Goal: Task Accomplishment & Management: Use online tool/utility

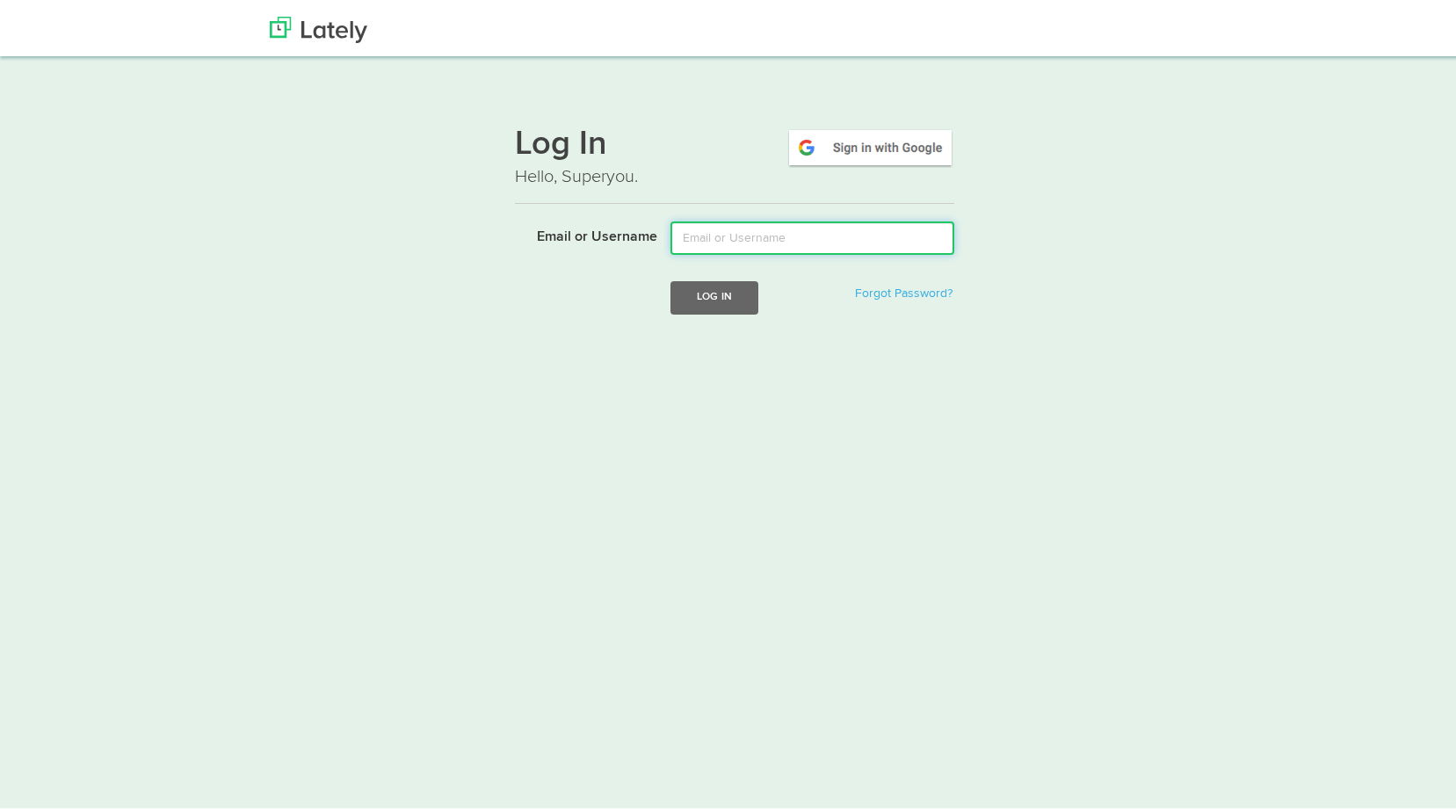
click at [796, 245] on input "Email or Username" at bounding box center [812, 234] width 284 height 33
type input "david@floridariskpartners.com"
click at [743, 303] on button "Log In" at bounding box center [714, 294] width 87 height 32
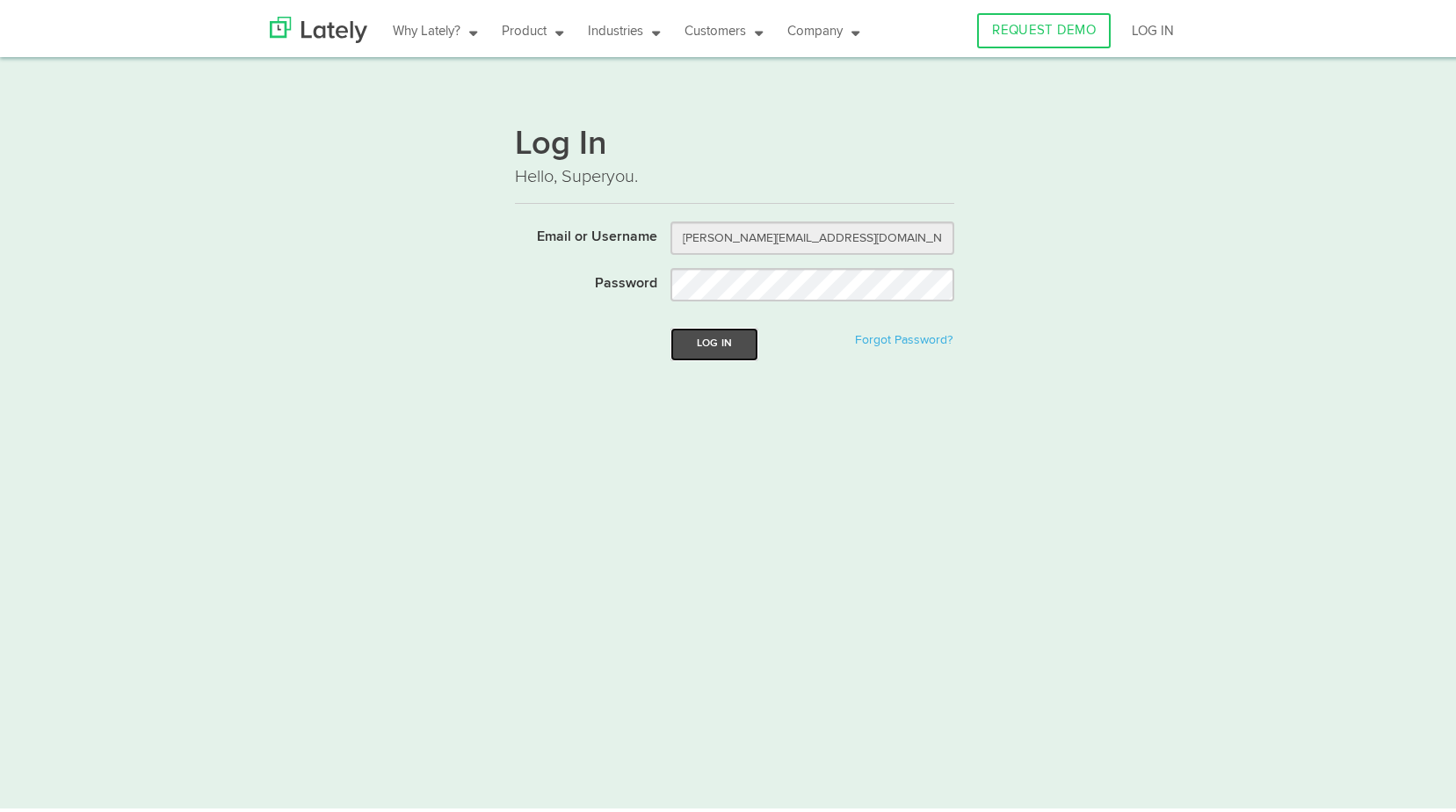
click at [721, 335] on button "Log In" at bounding box center [714, 340] width 87 height 32
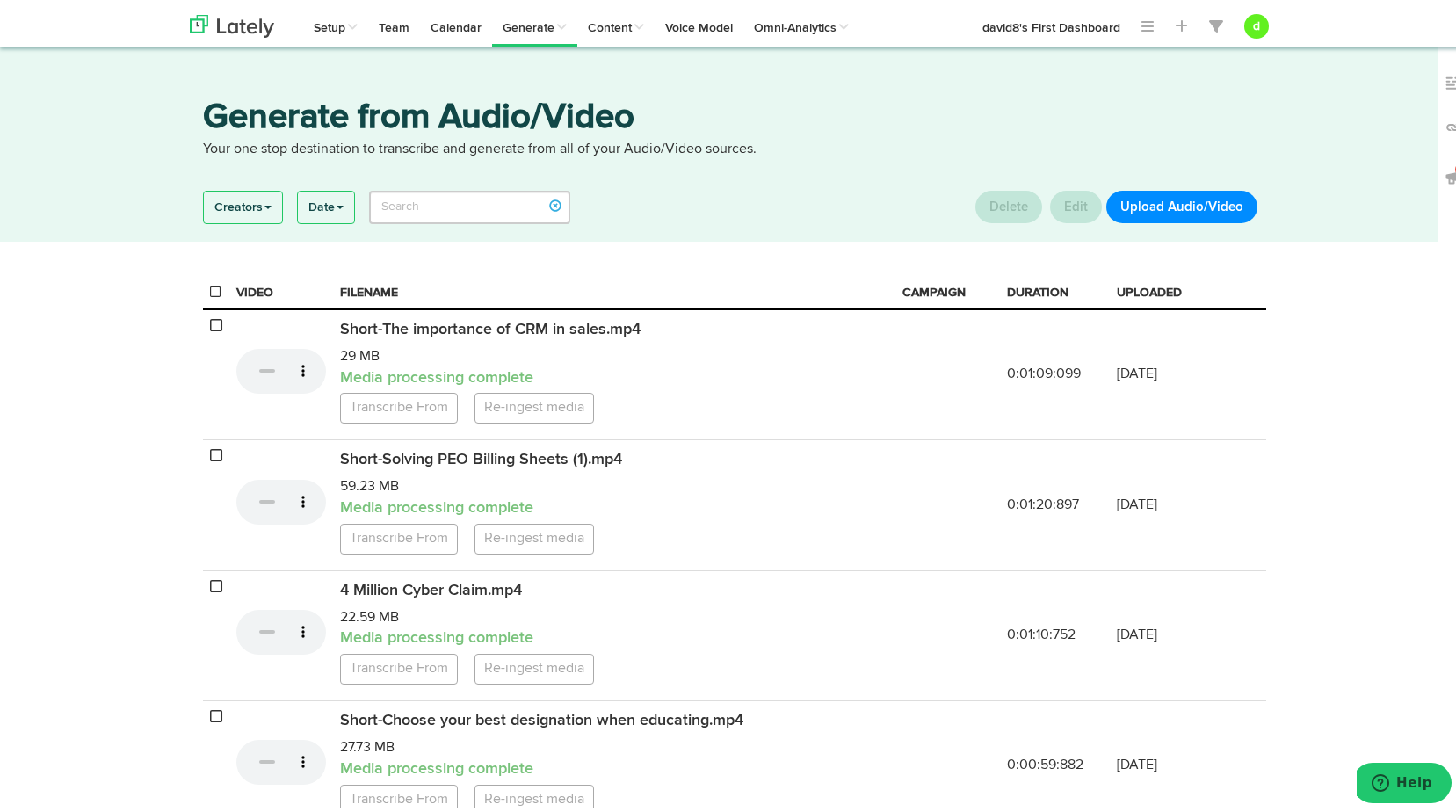
click at [1144, 212] on button "Upload Audio/Video" at bounding box center [1182, 203] width 151 height 32
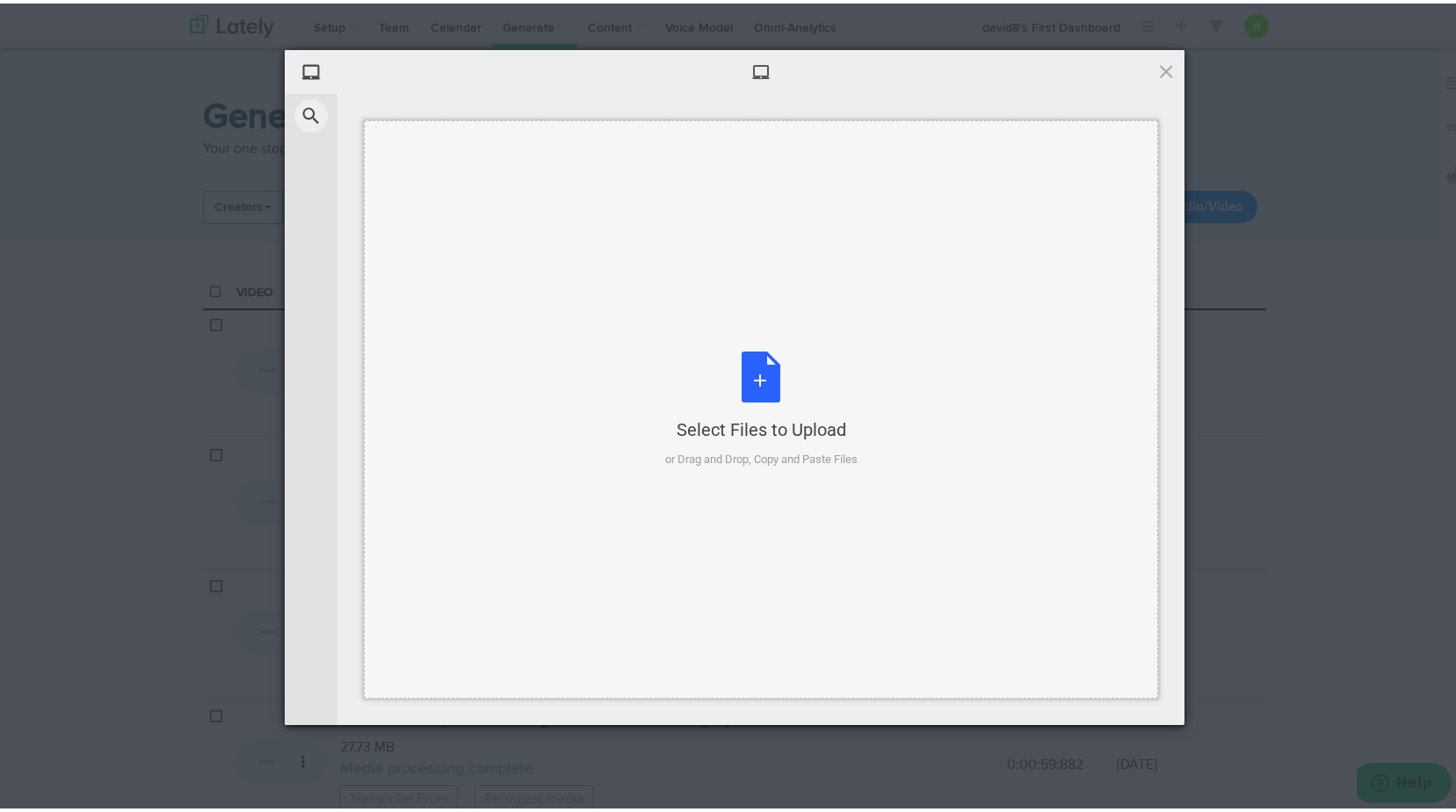
click at [779, 387] on div "Select Files to Upload or Drag and Drop, Copy and Paste Files" at bounding box center [762, 406] width 192 height 117
click at [717, 405] on div "Select Files to Upload or Drag and Drop, Copy and Paste Files" at bounding box center [762, 406] width 192 height 117
click at [795, 376] on div "Select Files to Upload or Drag and Drop, Copy and Paste Files" at bounding box center [762, 406] width 192 height 117
click at [1161, 65] on span at bounding box center [1166, 68] width 19 height 19
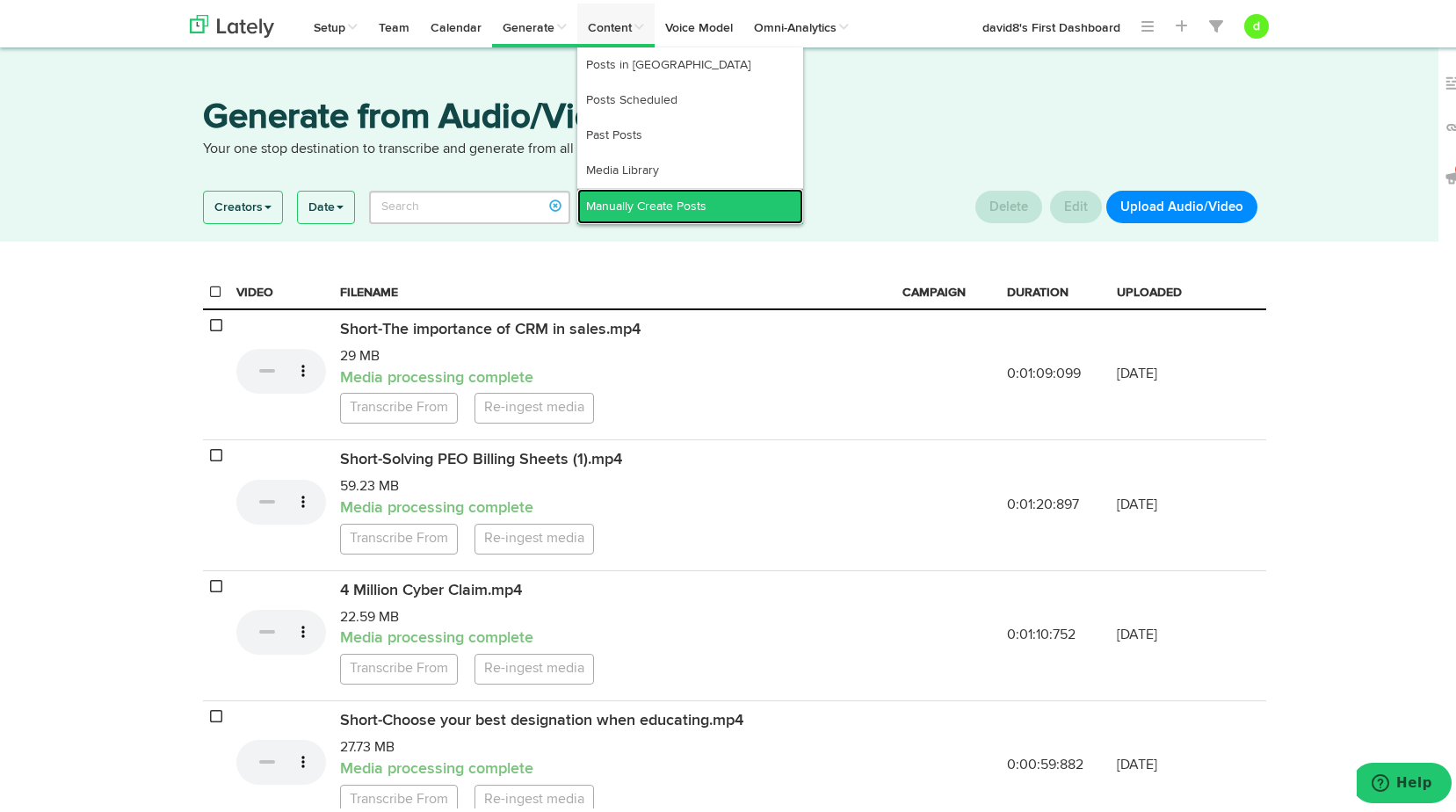
click at [679, 194] on link "Manually Create Posts" at bounding box center [690, 203] width 226 height 35
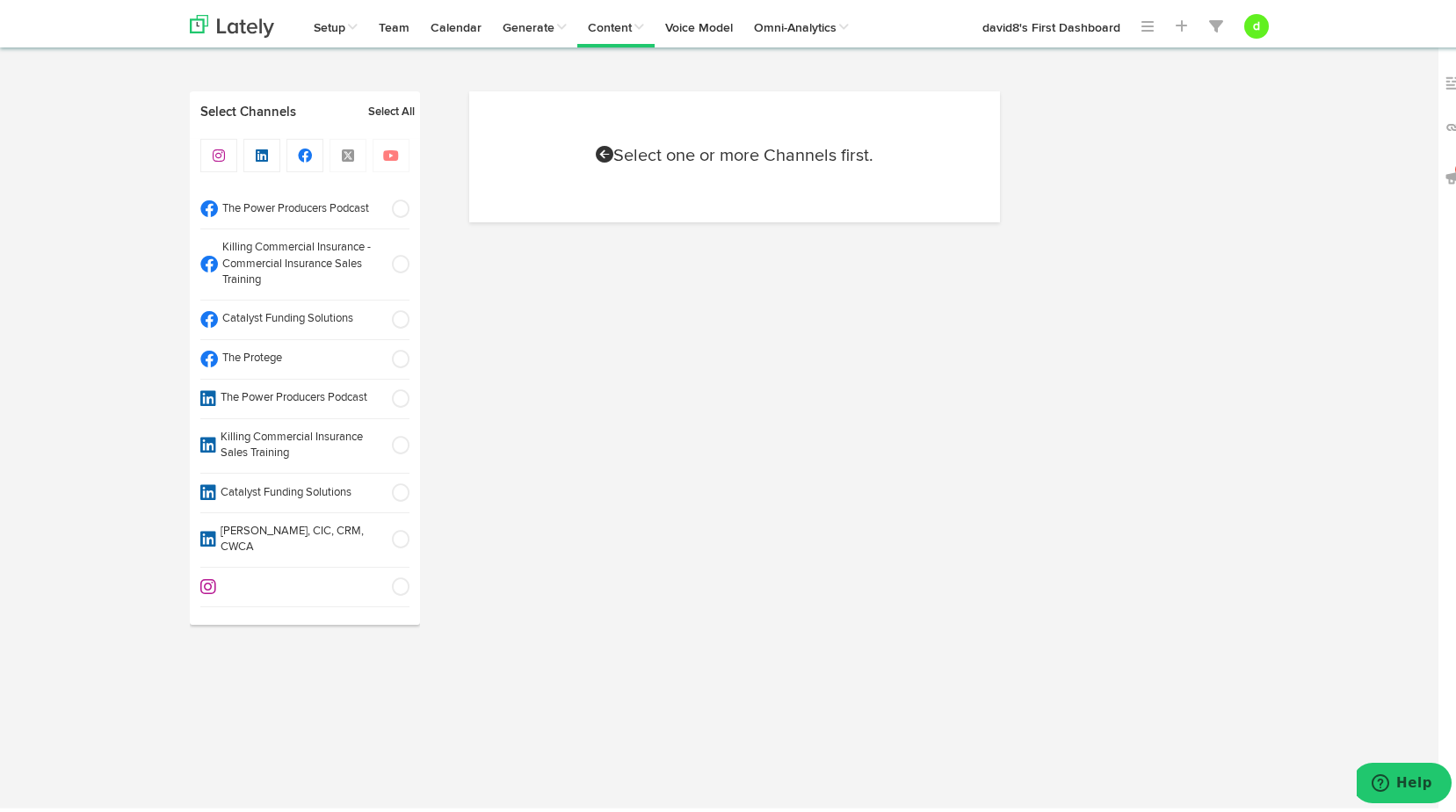
click at [389, 203] on span at bounding box center [395, 205] width 29 height 17
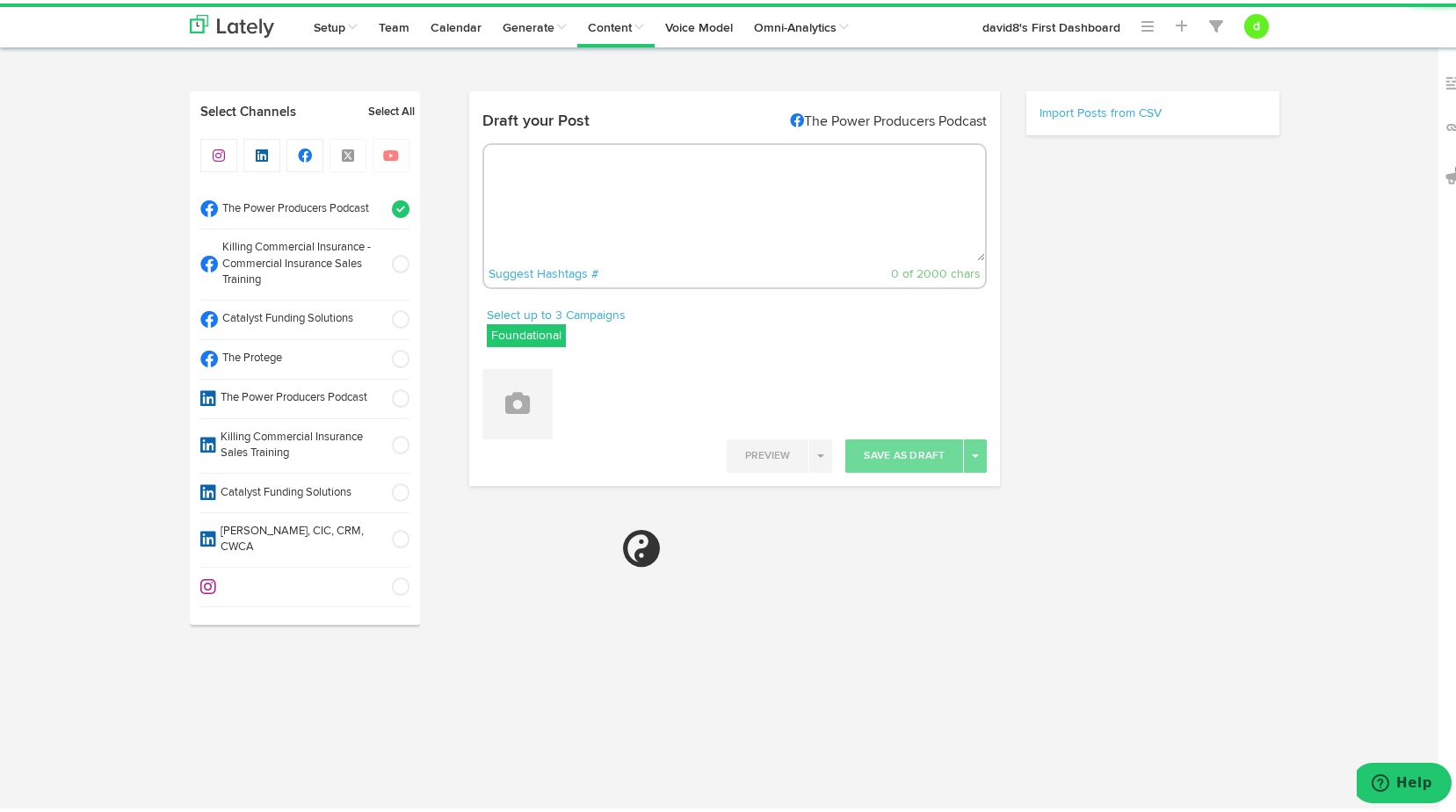
radio input "true"
select select "7"
select select "11"
select select "PM"
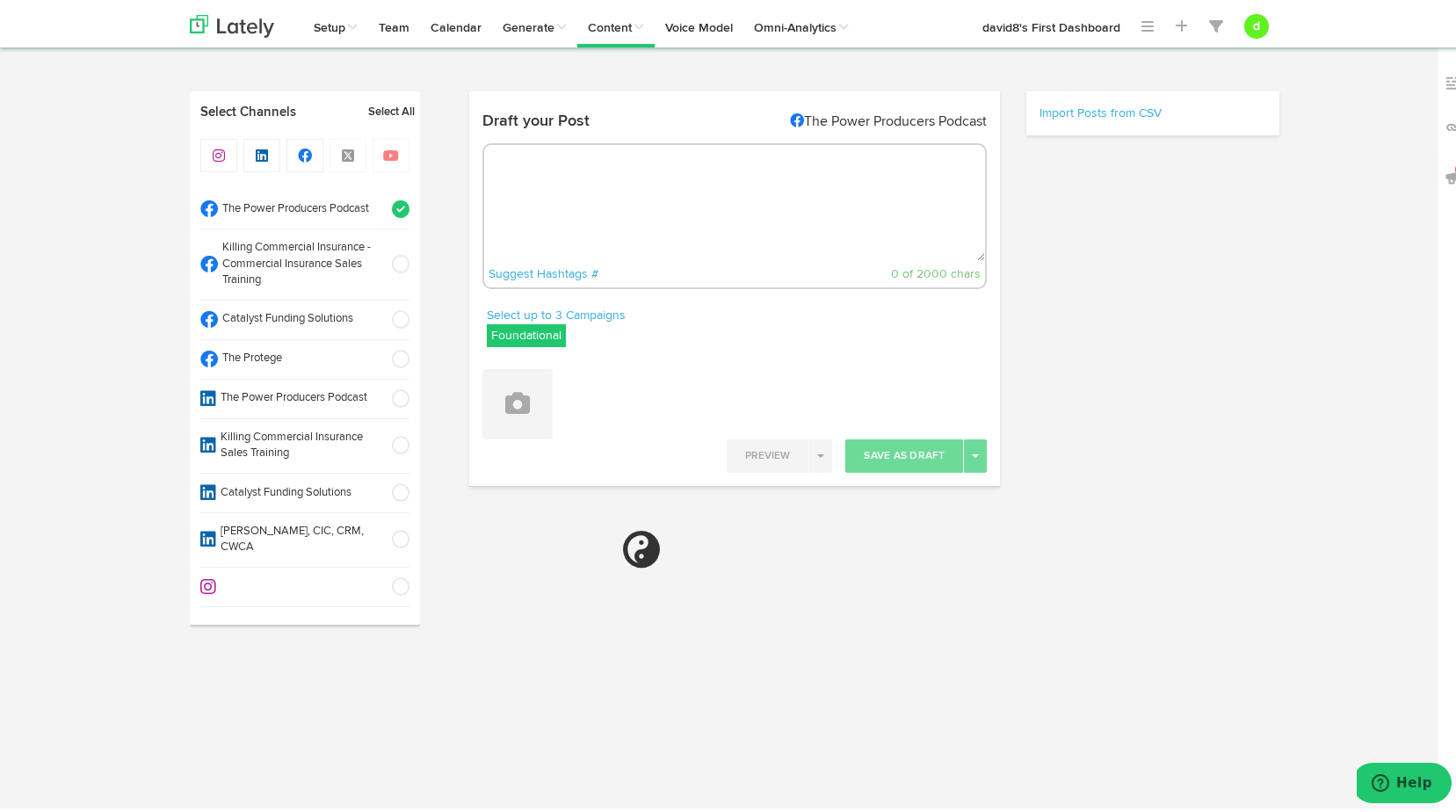
click at [518, 326] on label "Foundational" at bounding box center [526, 332] width 79 height 23
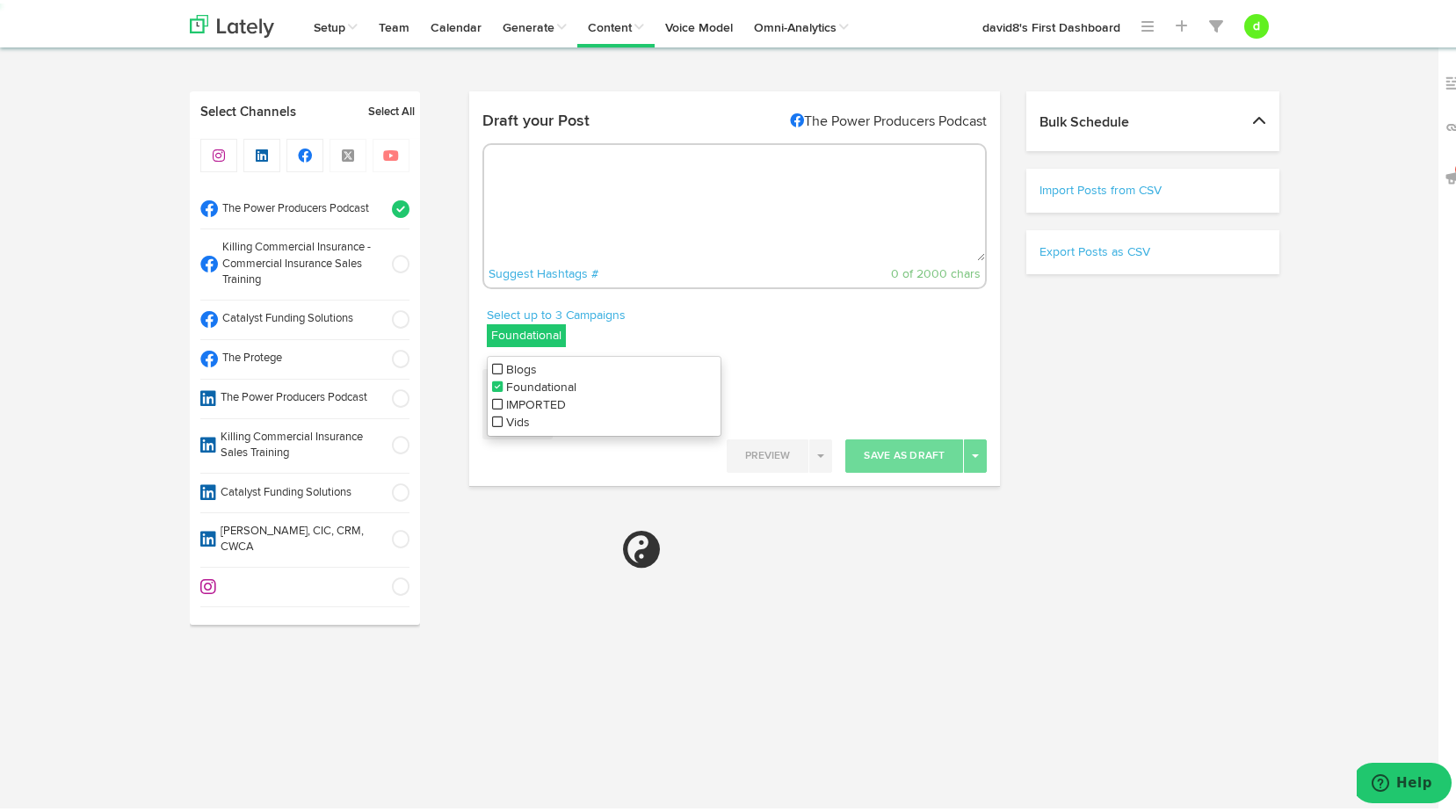
select select "11"
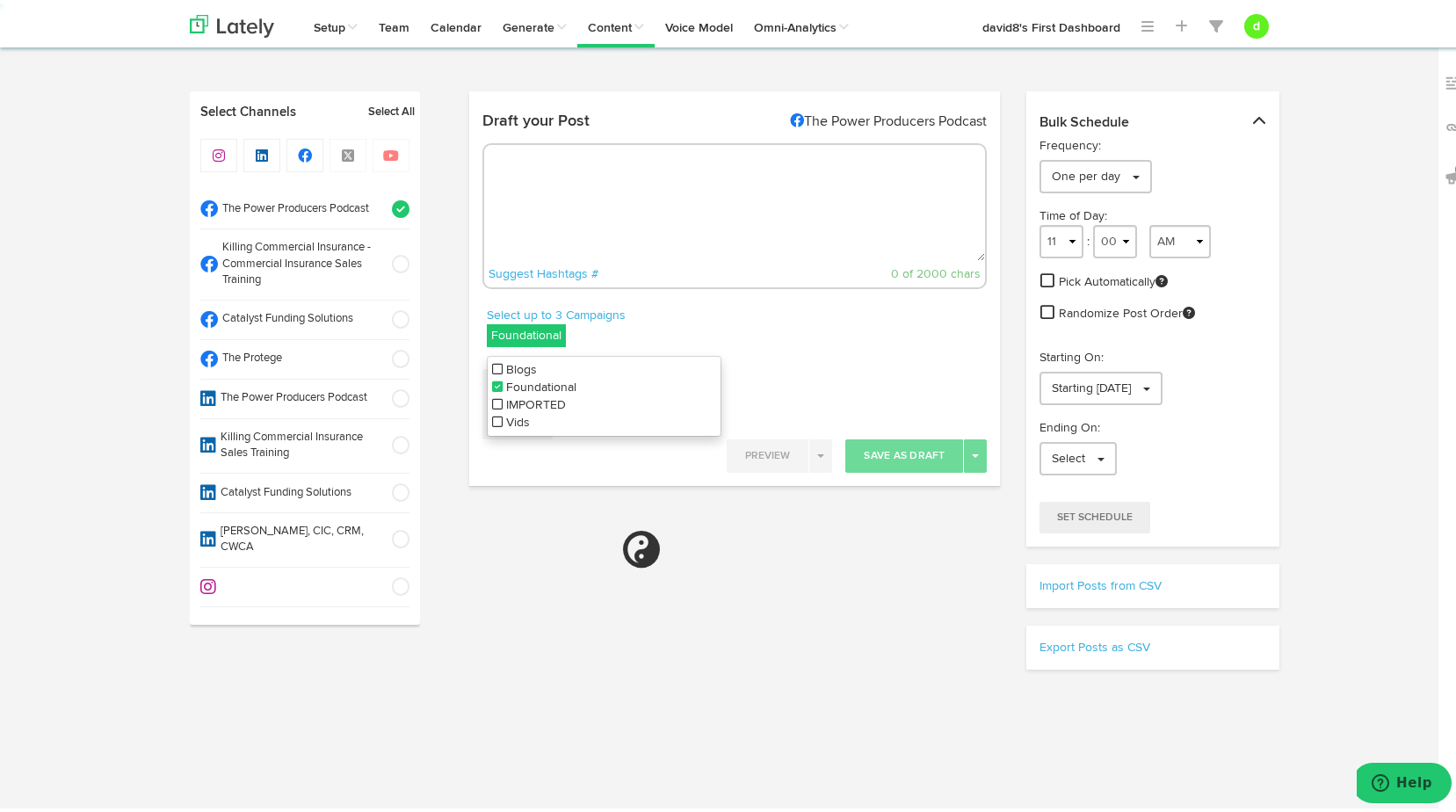
click at [714, 321] on div "Select up to 3 Campaigns Foundational Blogs Foundational IMPORTED Vids" at bounding box center [602, 328] width 265 height 49
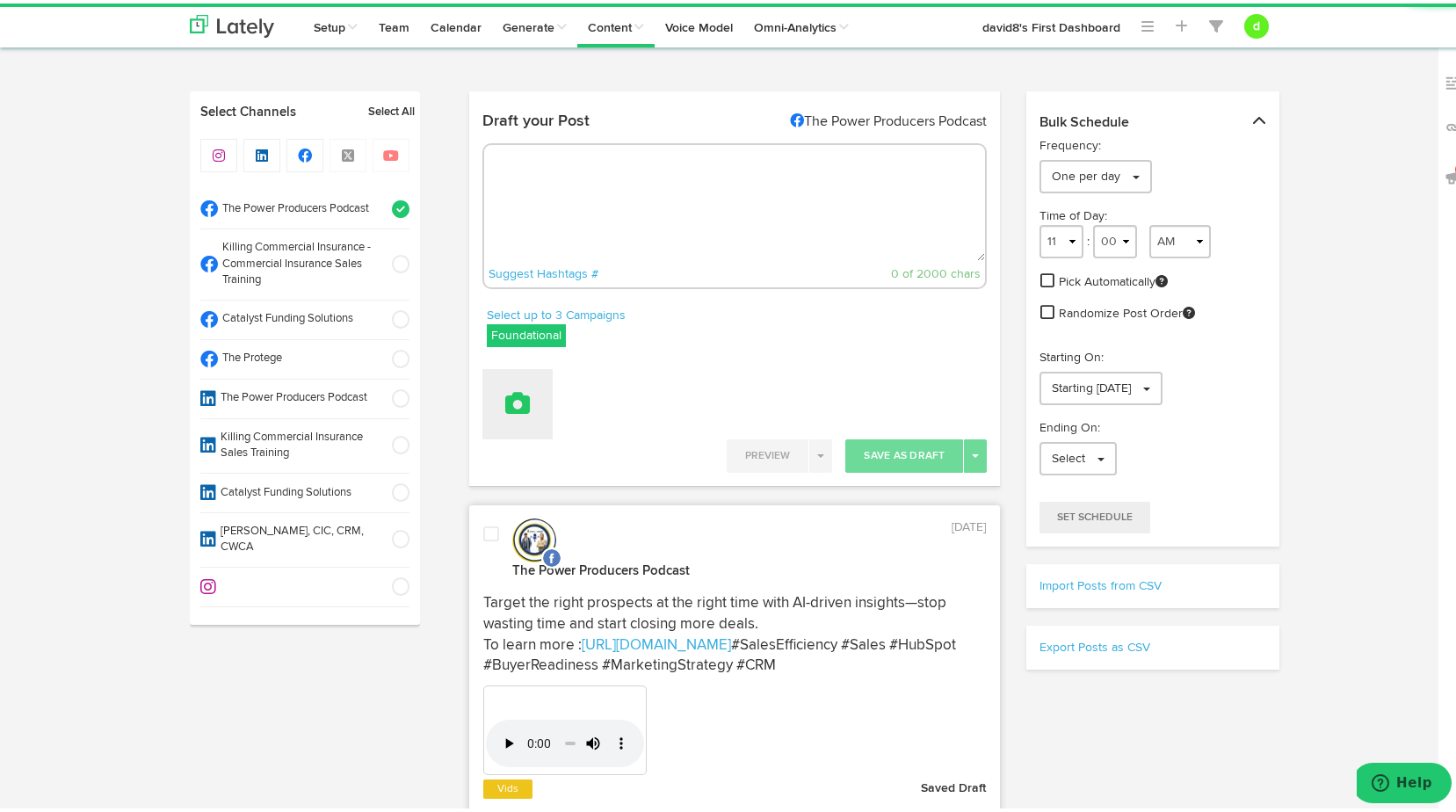
click at [516, 391] on icon at bounding box center [517, 400] width 25 height 25
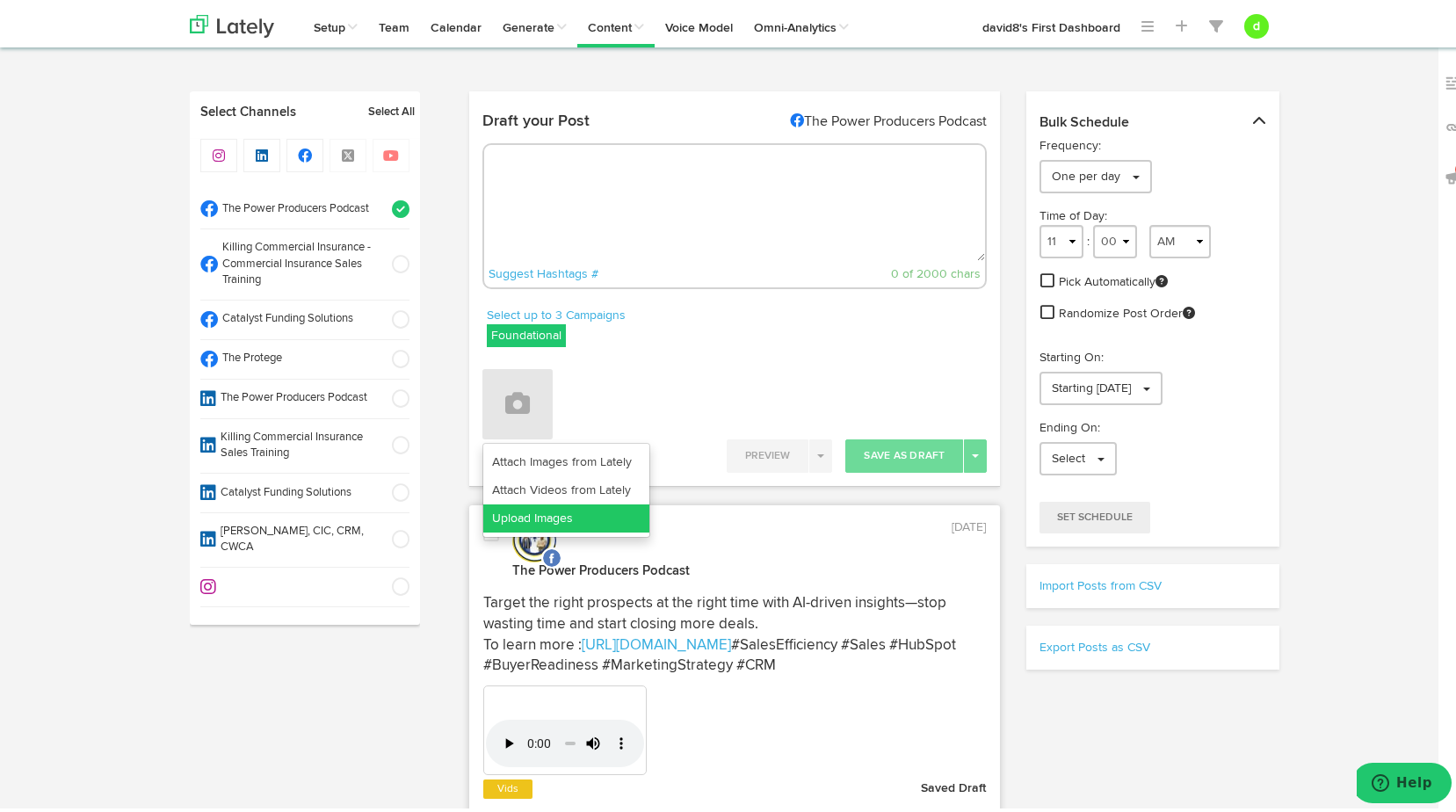
click at [570, 516] on link "Upload Images" at bounding box center [566, 515] width 166 height 29
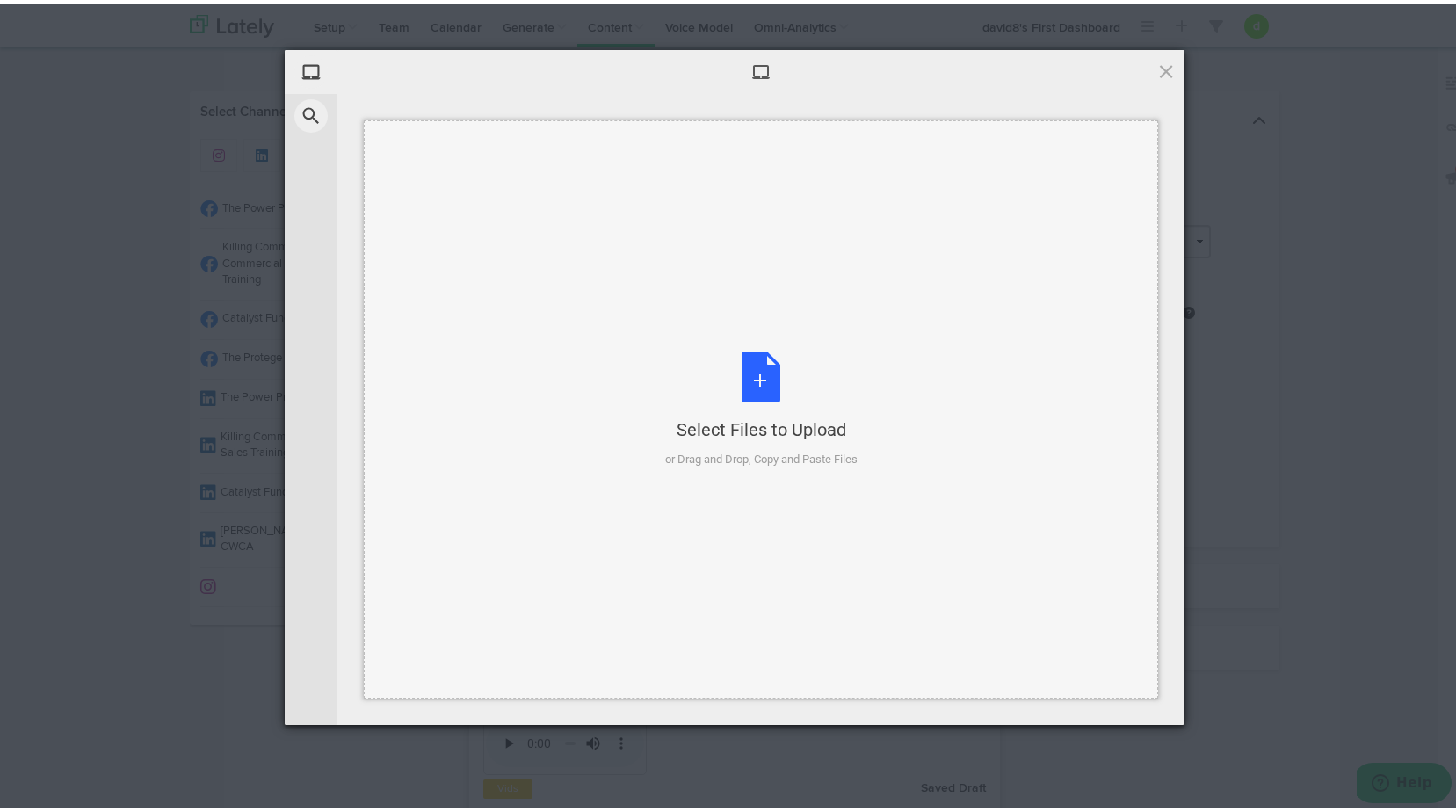
click at [763, 381] on div "Select Files to Upload or Drag and Drop, Copy and Paste Files" at bounding box center [762, 406] width 192 height 117
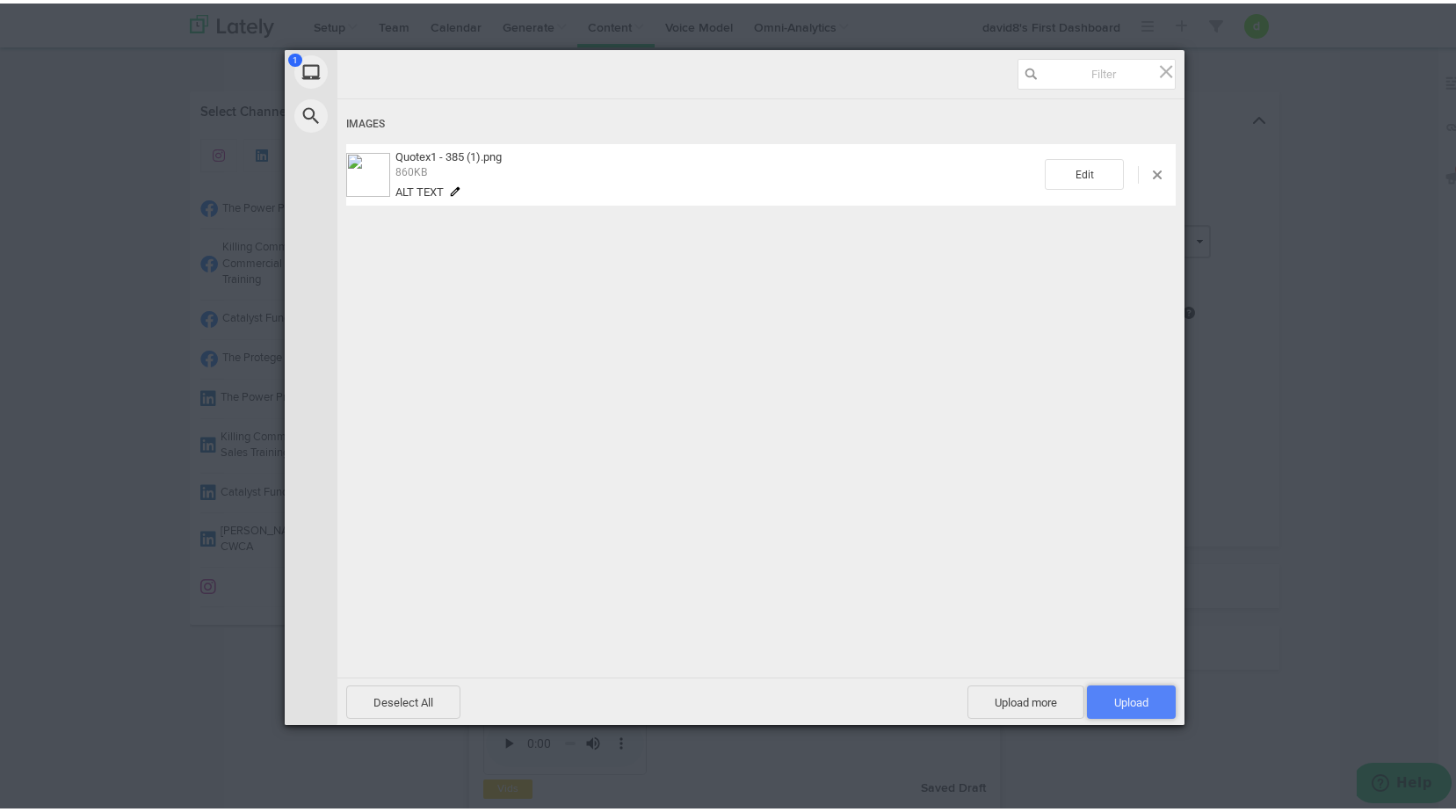
click at [1124, 692] on span "Upload 1" at bounding box center [1132, 699] width 34 height 13
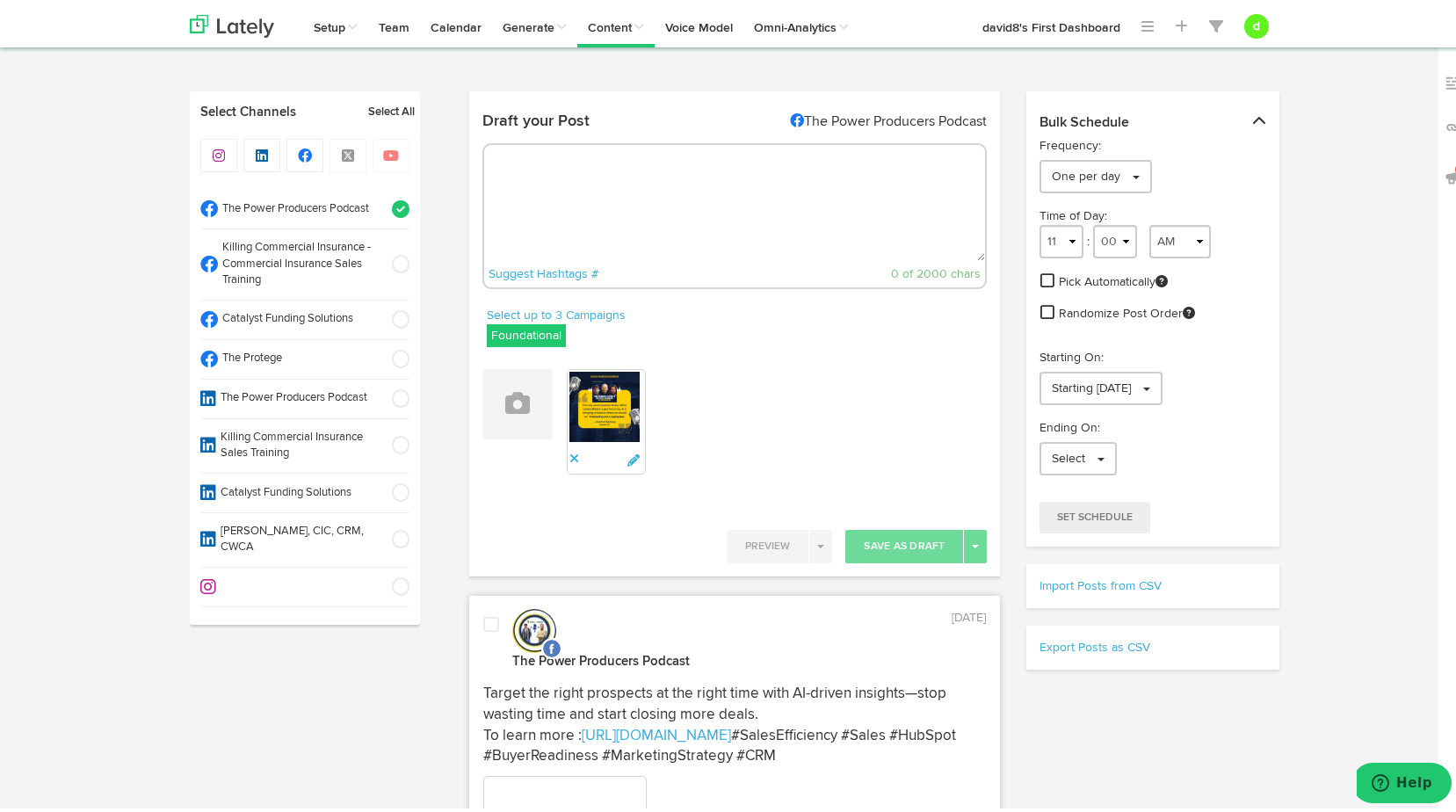
click at [657, 165] on textarea at bounding box center [735, 200] width 502 height 116
paste textarea ""Embracing the future of business with AI! 🤖 [PERSON_NAME] discusses how intell…"
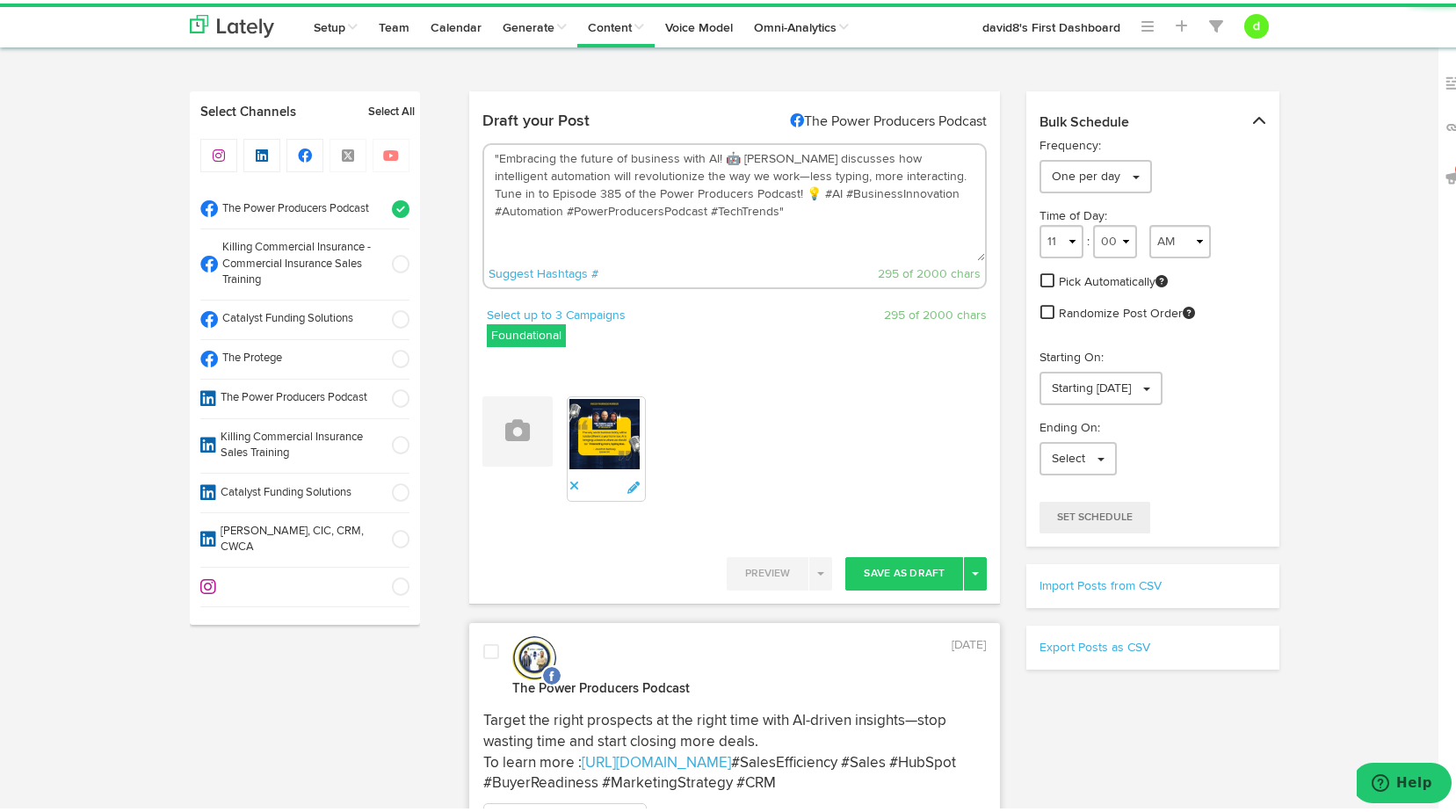
click at [493, 147] on textarea ""Embracing the future of business with AI! 🤖 [PERSON_NAME] discusses how intell…" at bounding box center [735, 200] width 502 height 116
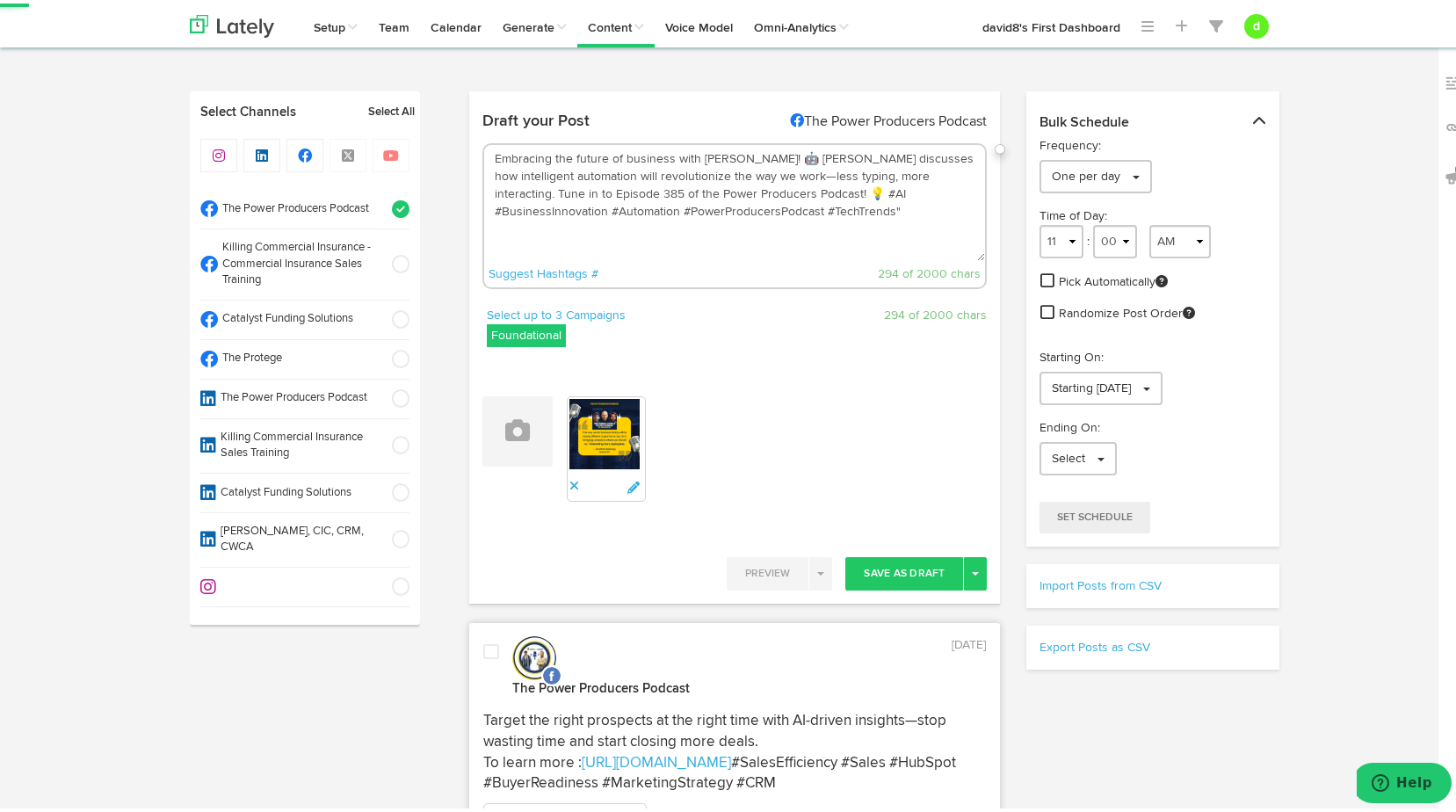
click at [757, 187] on textarea "Embracing the future of business with [PERSON_NAME]! 🤖 [PERSON_NAME] discusses …" at bounding box center [735, 200] width 502 height 116
click at [711, 209] on textarea "Embracing the future of business with [PERSON_NAME]! 🤖 [PERSON_NAME] discusses …" at bounding box center [735, 200] width 502 height 116
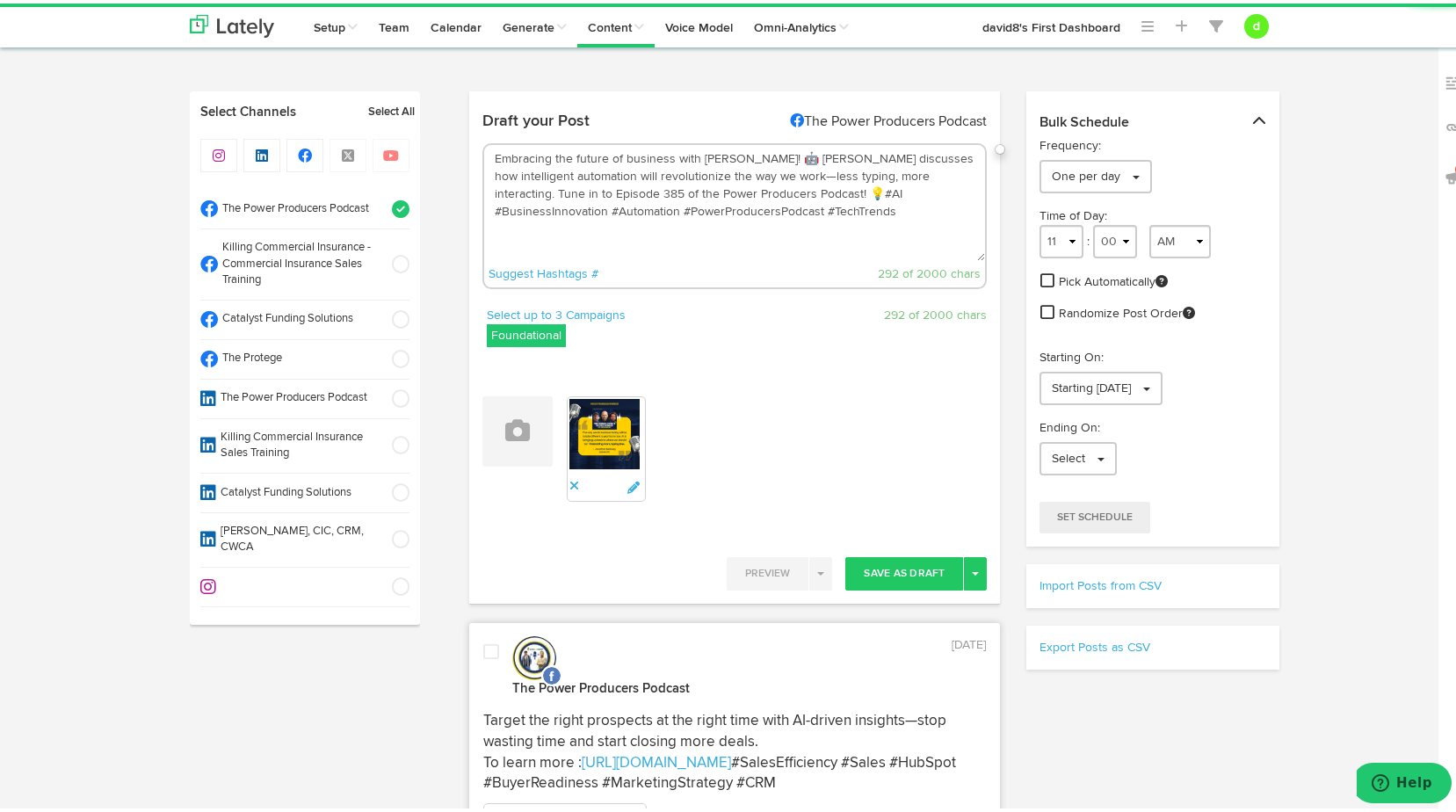
click at [756, 193] on textarea "Embracing the future of business with [PERSON_NAME]! 🤖 [PERSON_NAME] discusses …" at bounding box center [735, 200] width 502 height 116
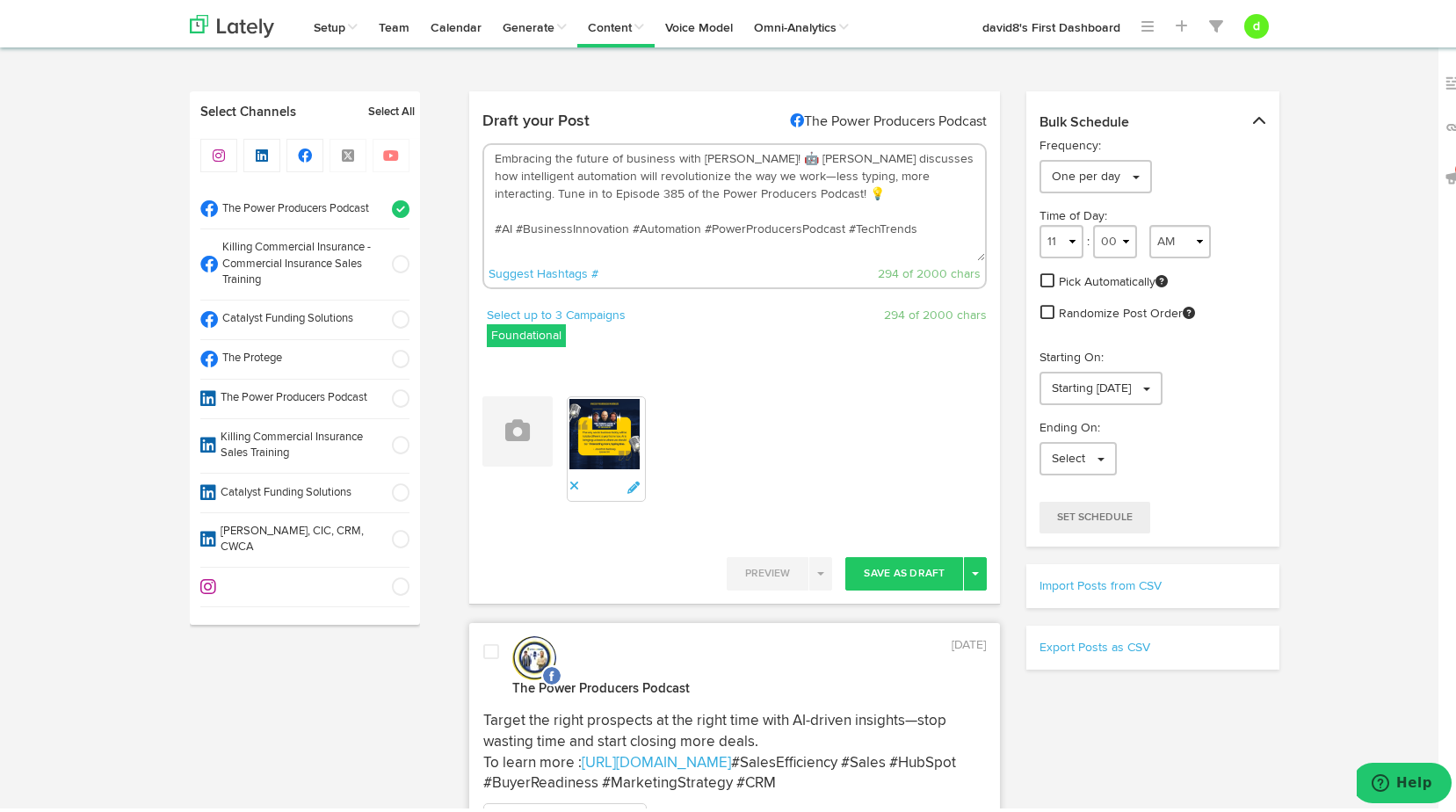
click at [630, 204] on textarea "Embracing the future of business with [PERSON_NAME]! 🤖 [PERSON_NAME] discusses …" at bounding box center [735, 200] width 502 height 116
click at [672, 203] on textarea "Embracing the future of business with [PERSON_NAME]! 🤖 [PERSON_NAME] discusses …" at bounding box center [735, 200] width 502 height 116
paste textarea "[URL][DOMAIN_NAME]"
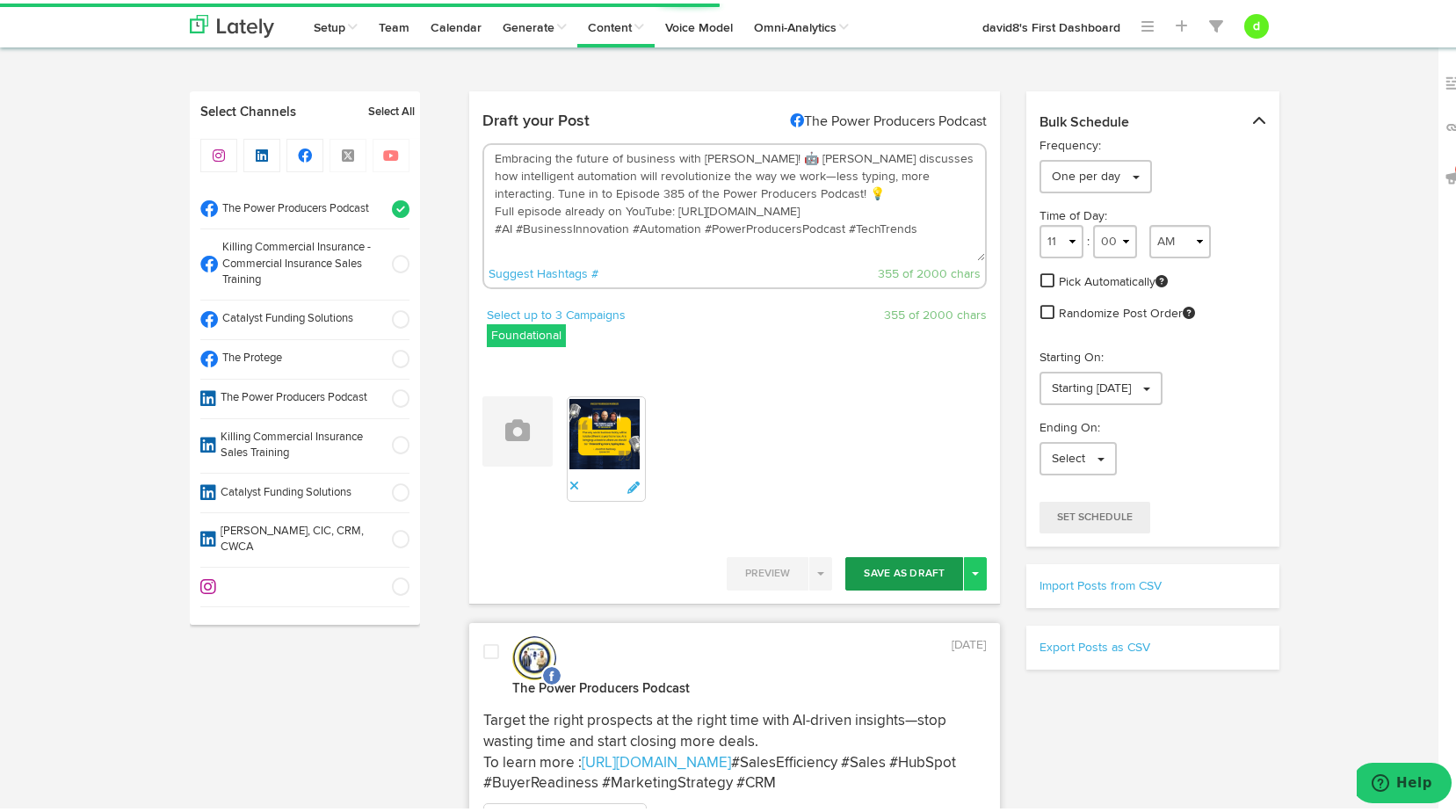
type textarea "Embracing the future of business with [PERSON_NAME]! 🤖 [PERSON_NAME] discusses …"
click at [909, 575] on button "Save As Draft" at bounding box center [904, 570] width 118 height 33
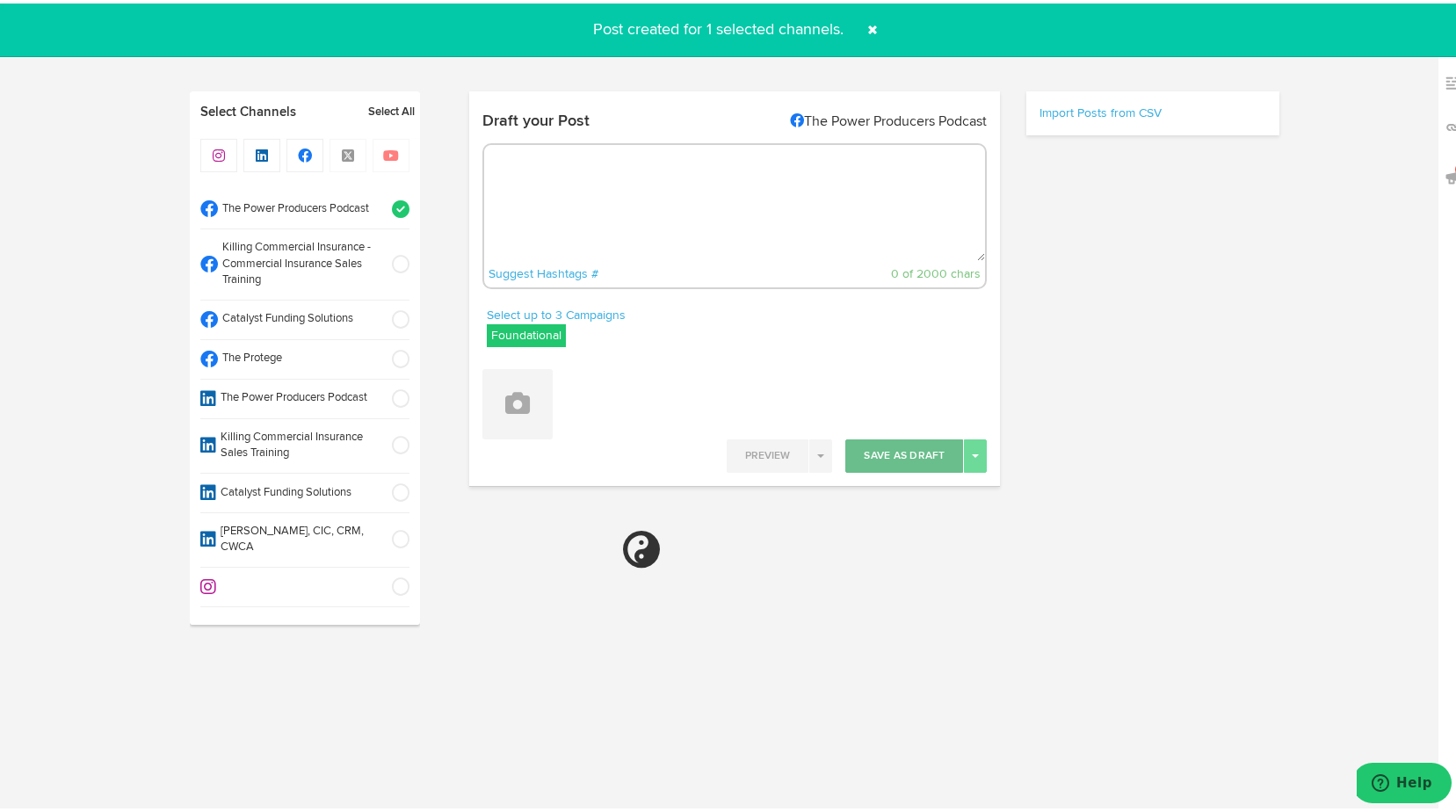
select select "11"
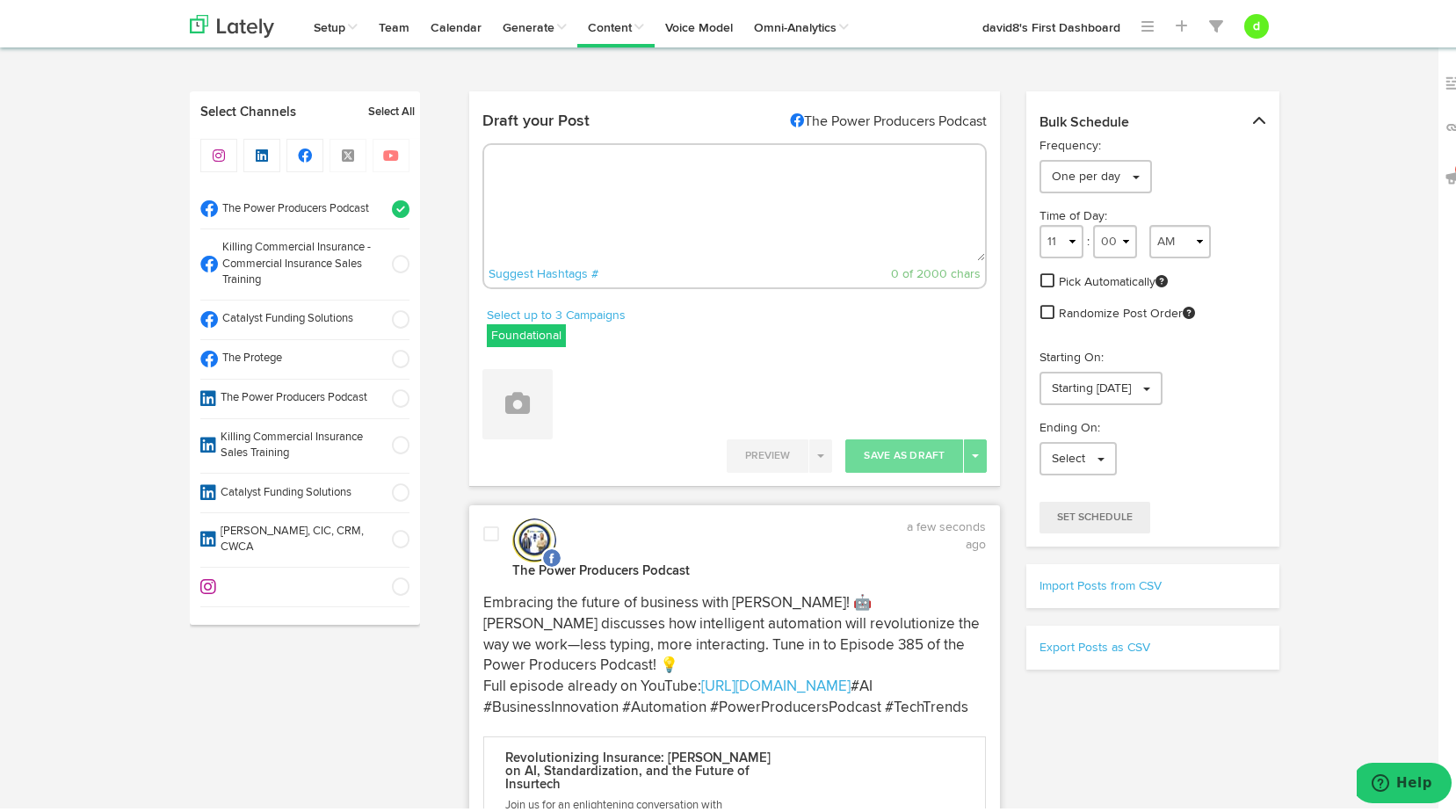
click at [483, 526] on span at bounding box center [491, 531] width 16 height 17
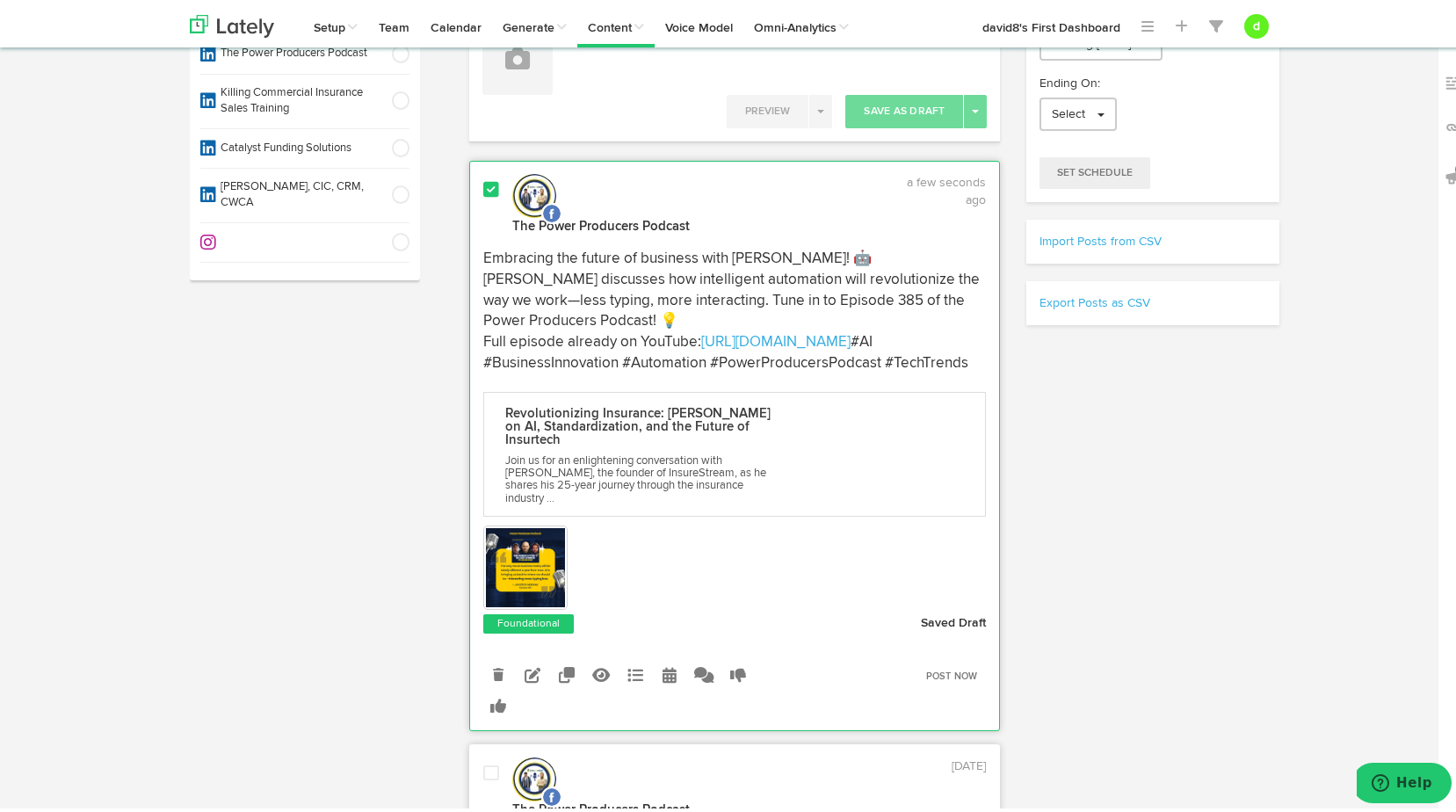
scroll to position [352, 0]
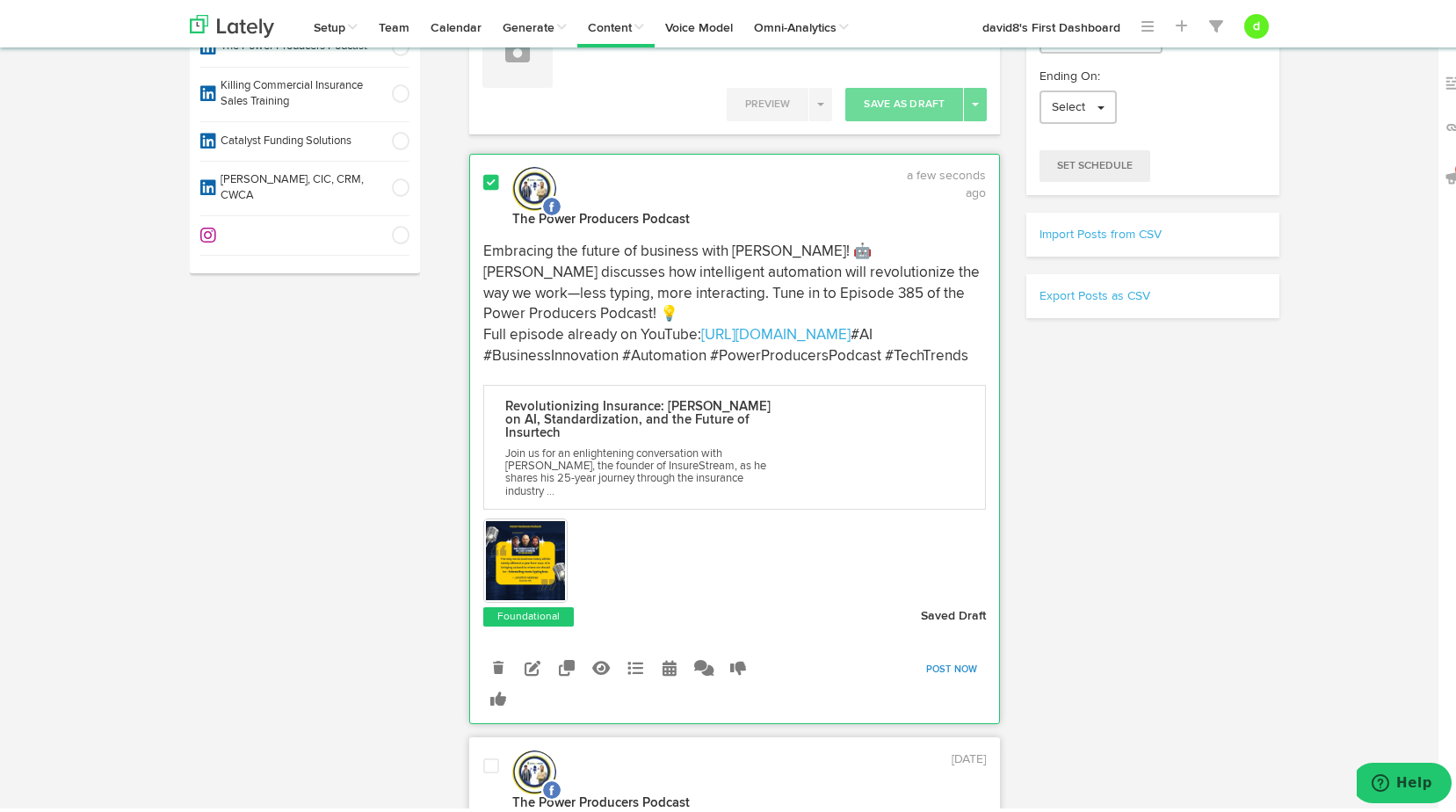
click at [945, 666] on link "Post Now" at bounding box center [952, 667] width 69 height 25
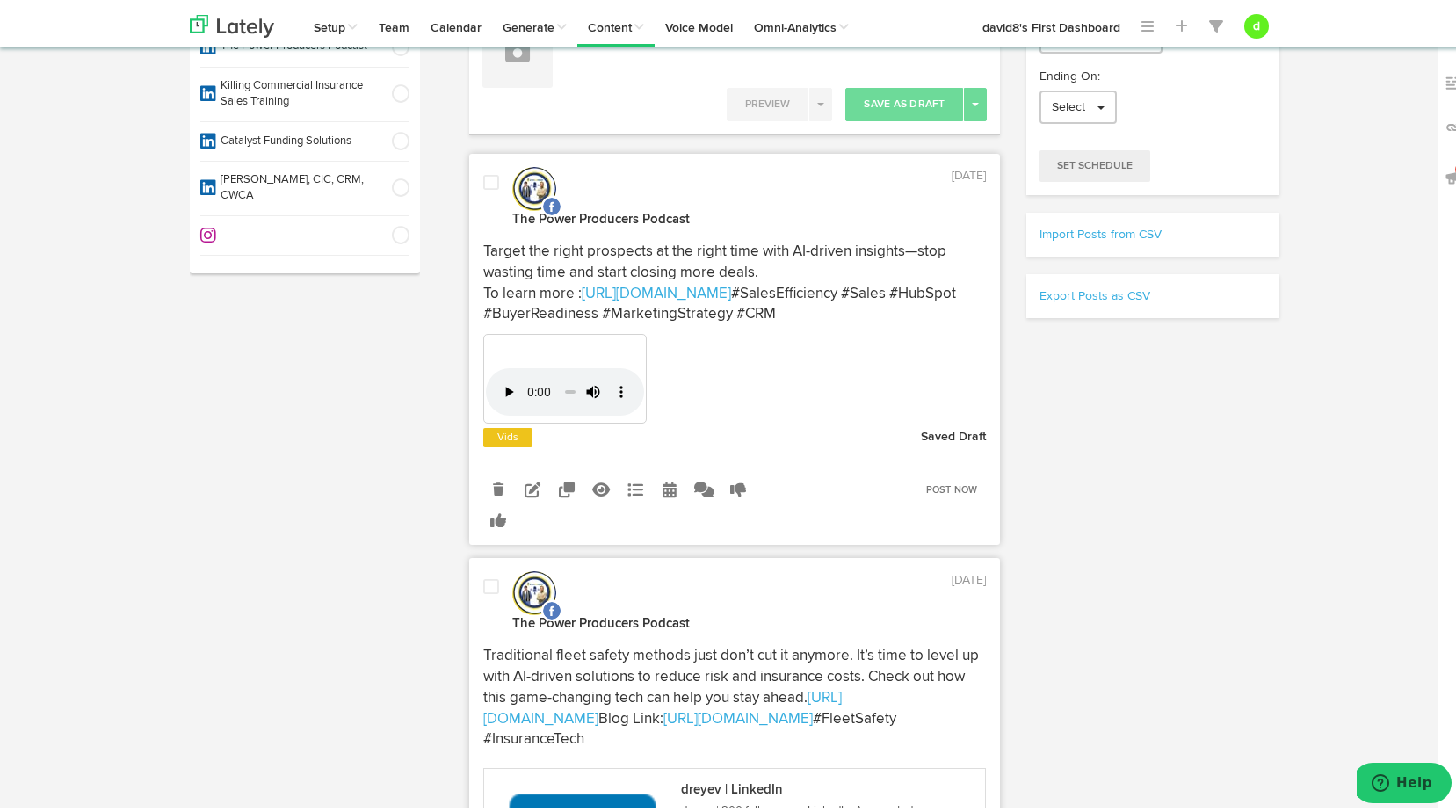
scroll to position [0, 0]
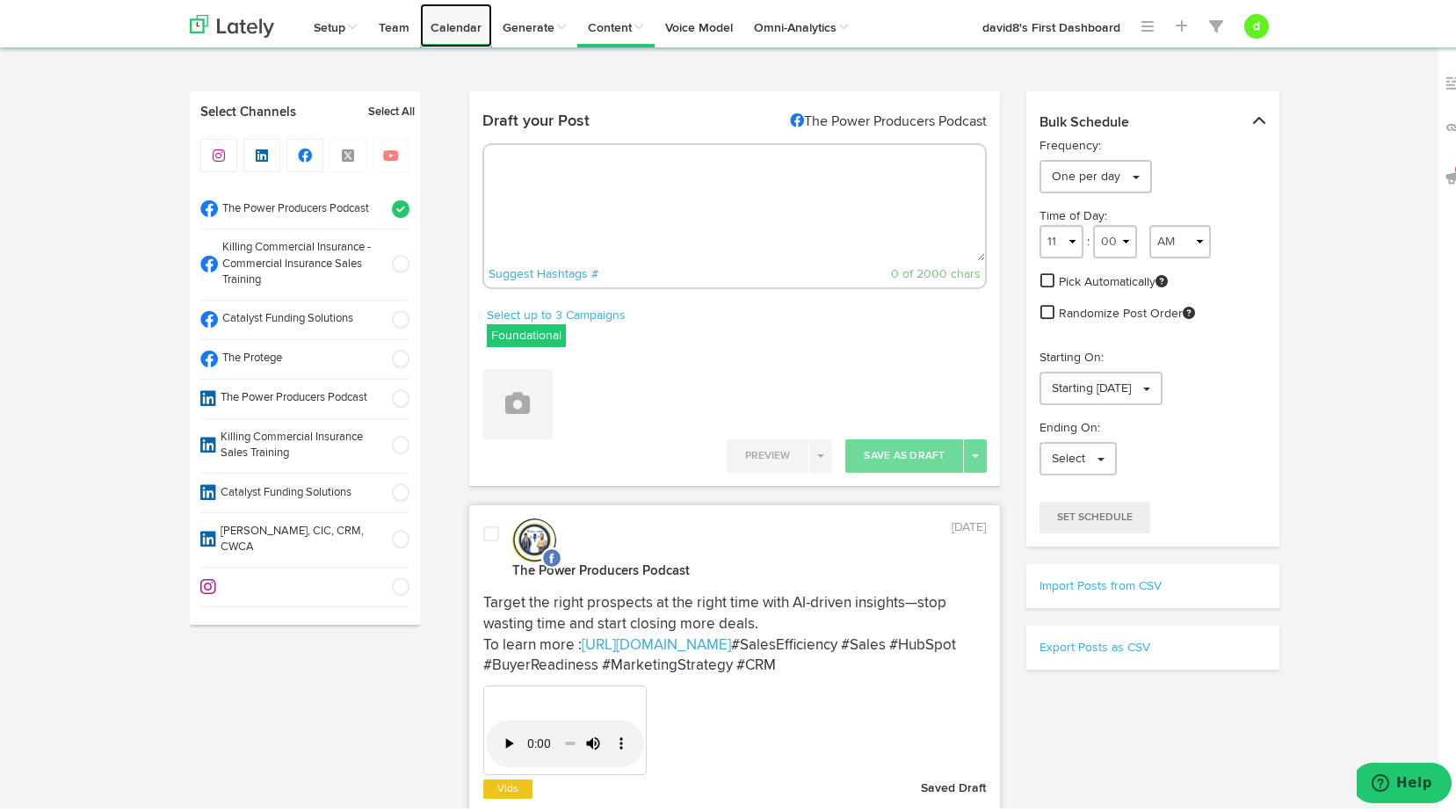
click at [470, 29] on link "Calendar" at bounding box center [456, 22] width 72 height 44
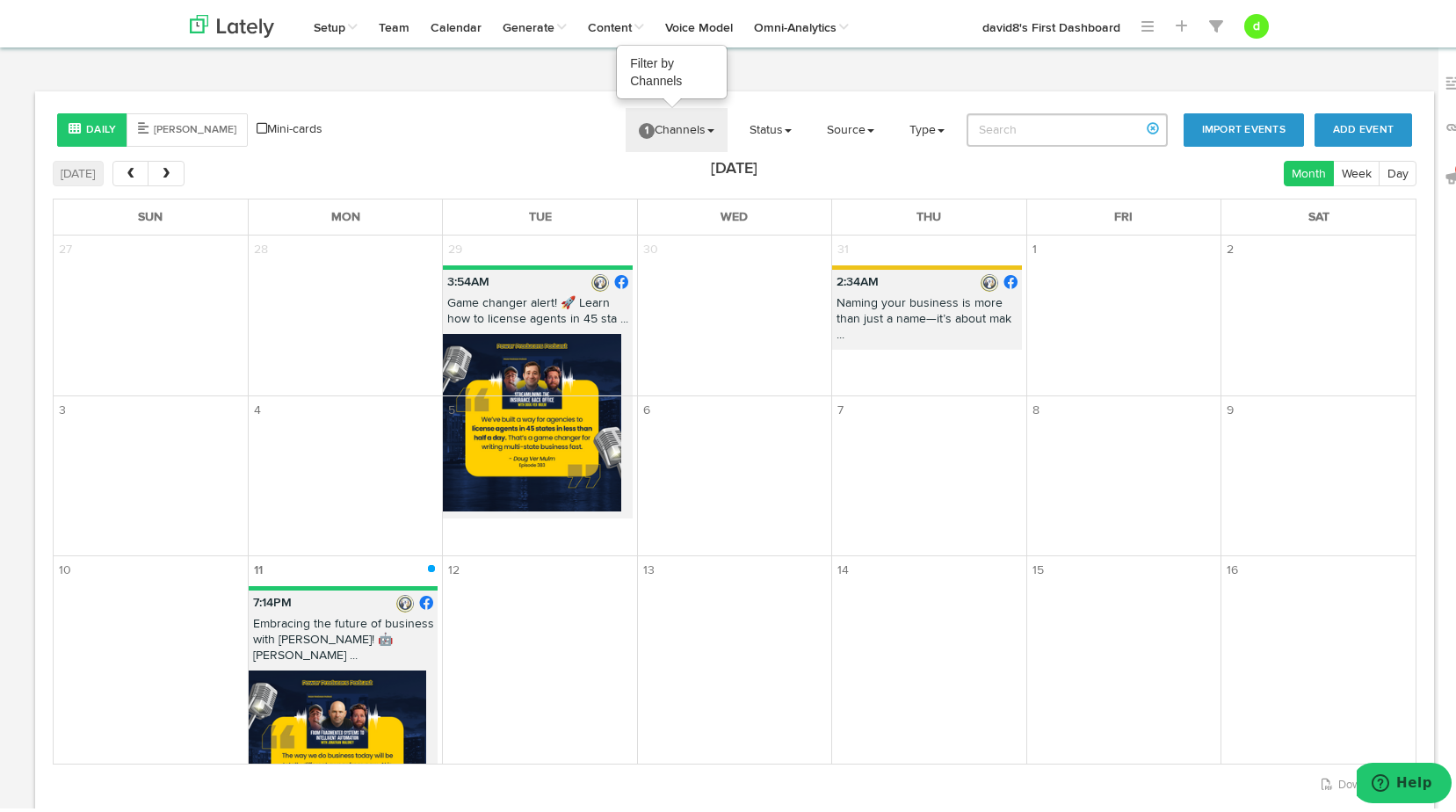
click at [682, 123] on link "1 Channels" at bounding box center [676, 126] width 102 height 44
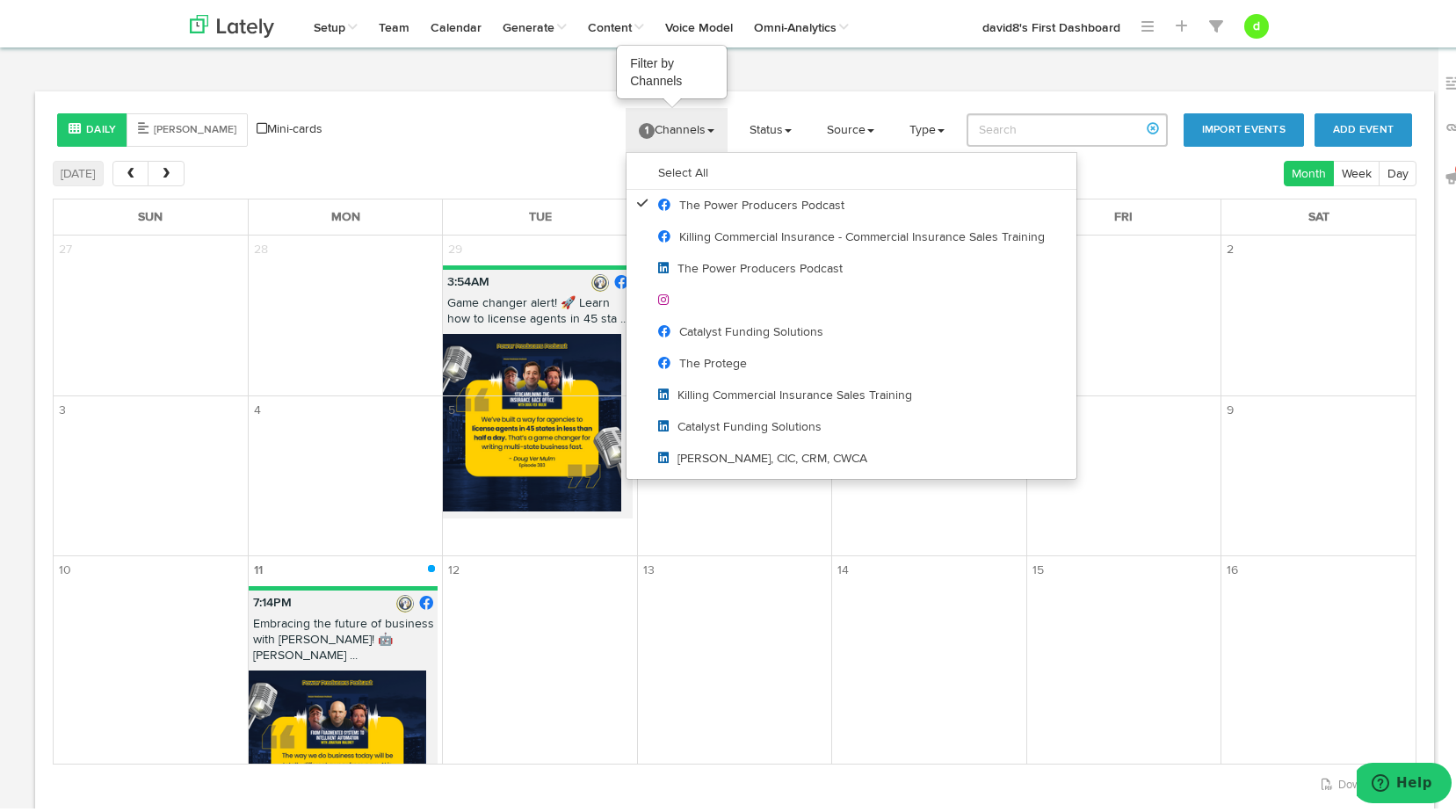
click at [665, 122] on link "1 Channels" at bounding box center [676, 126] width 102 height 44
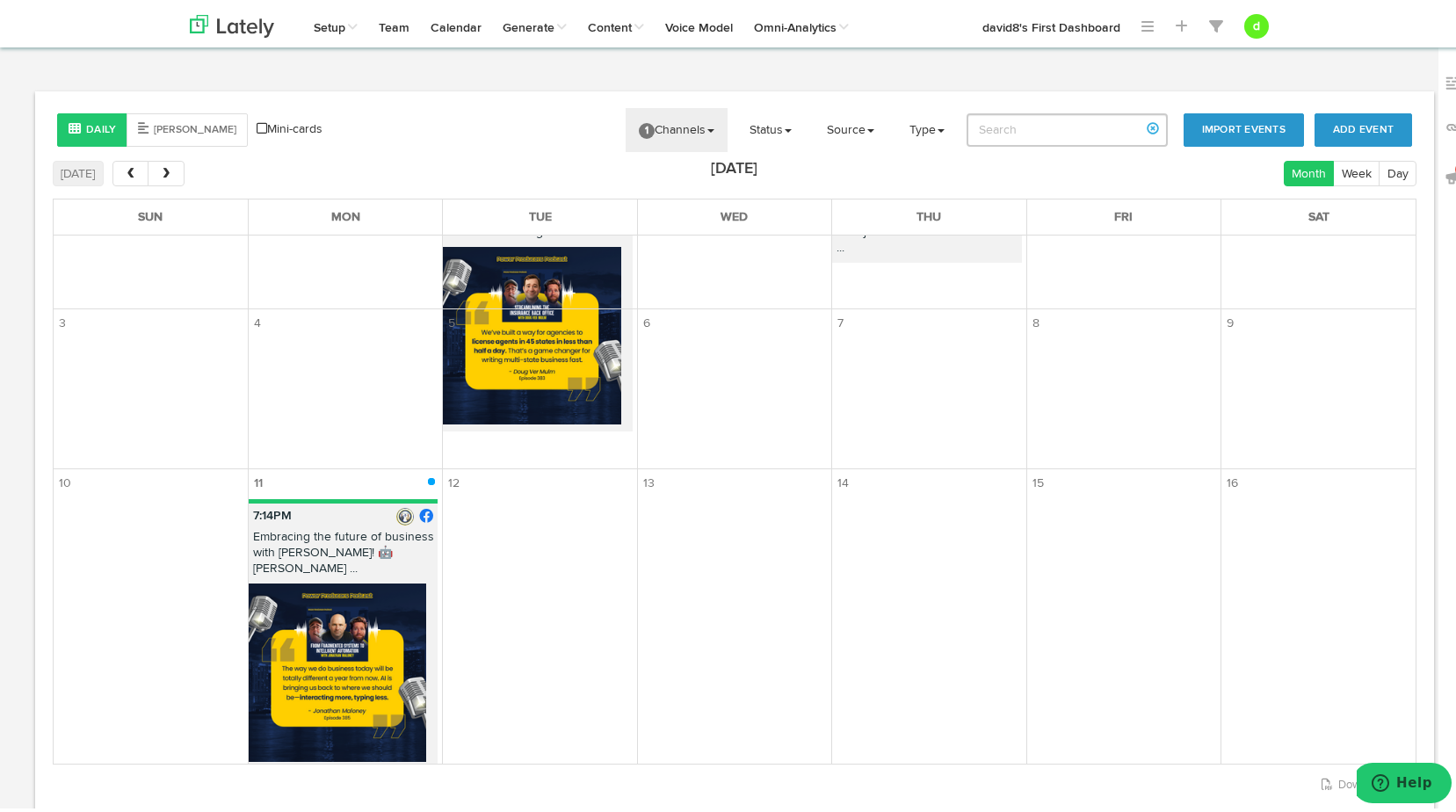
scroll to position [87, 0]
